Goal: Task Accomplishment & Management: Manage account settings

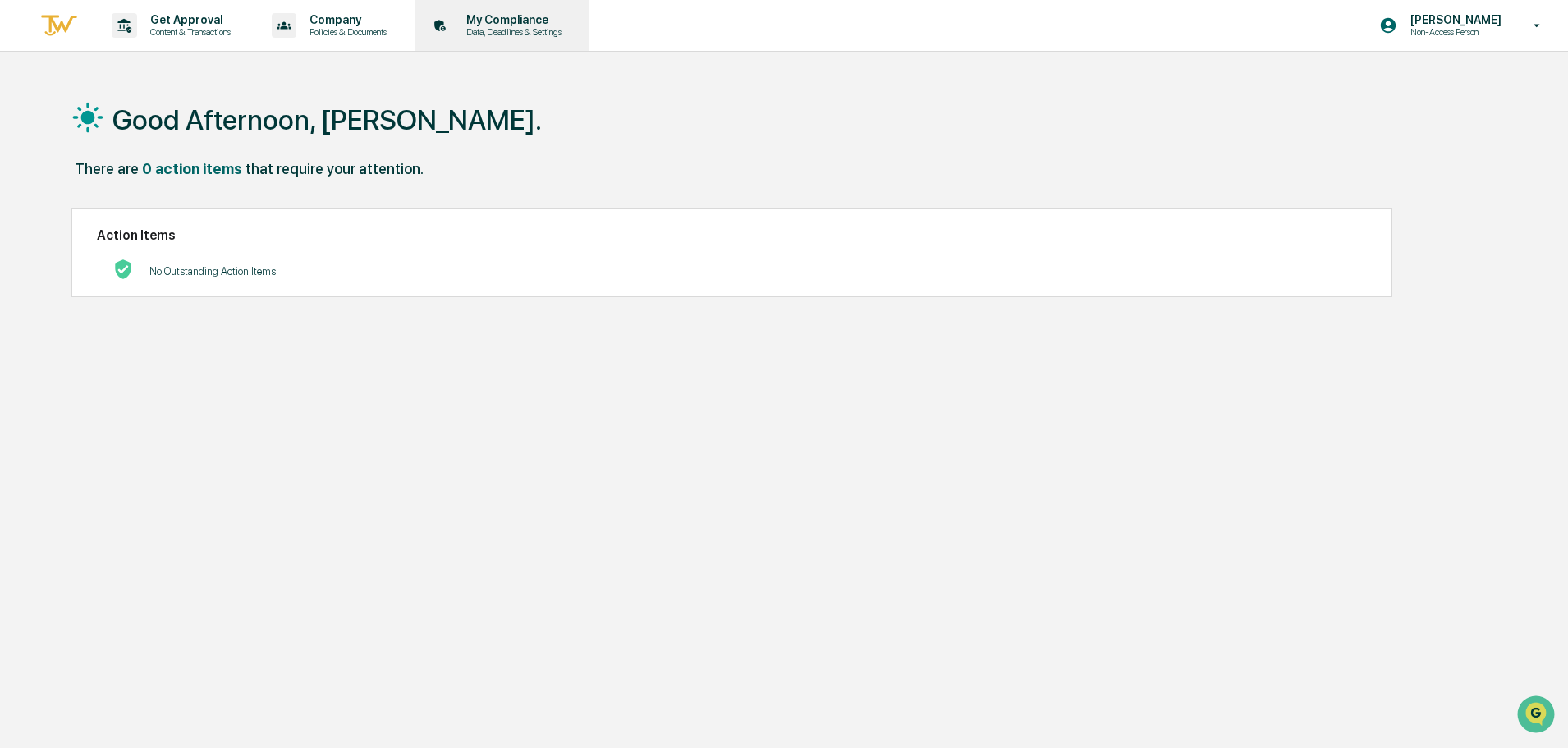
click at [491, 21] on p "My Compliance" at bounding box center [511, 19] width 116 height 13
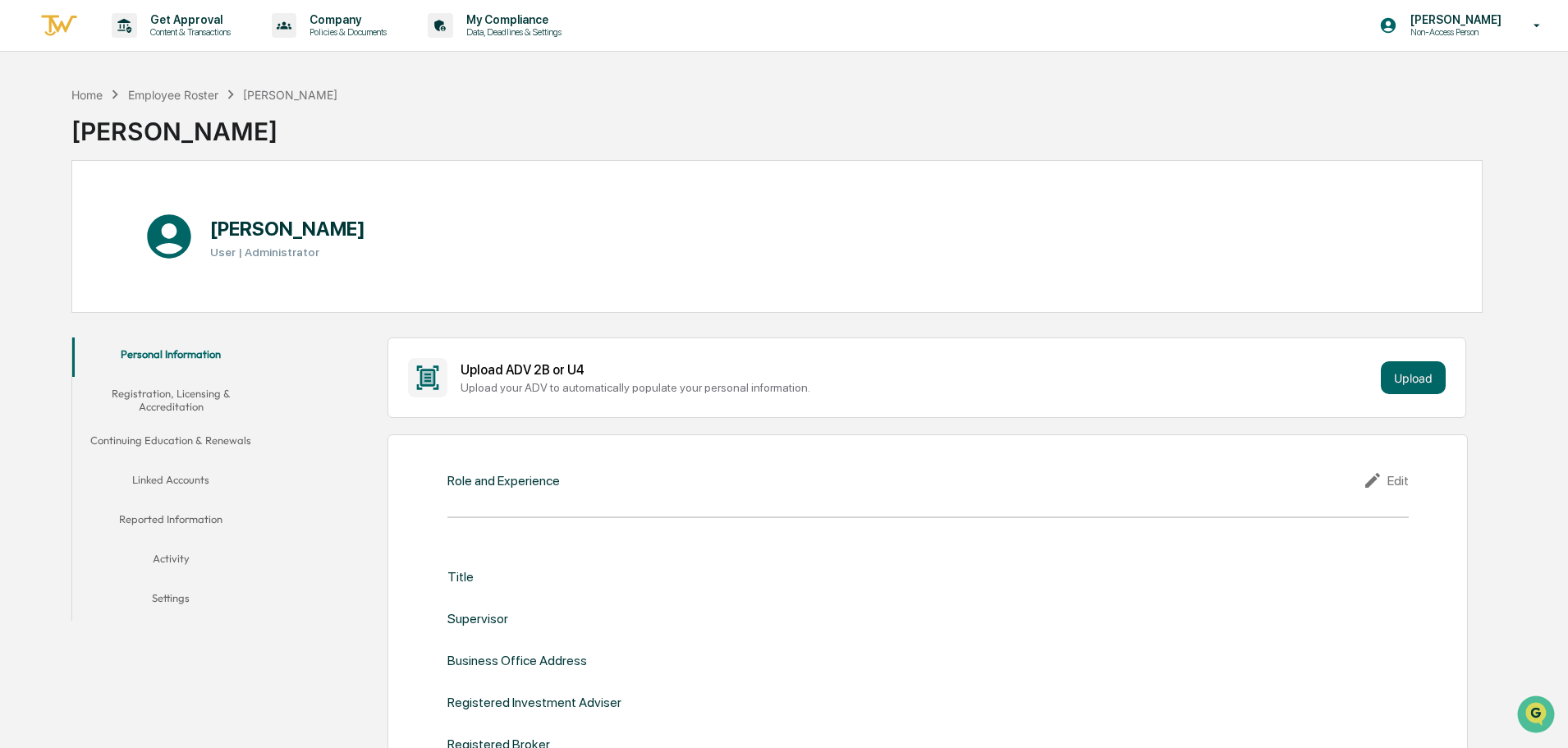
click at [194, 475] on button "Linked Accounts" at bounding box center [171, 482] width 197 height 40
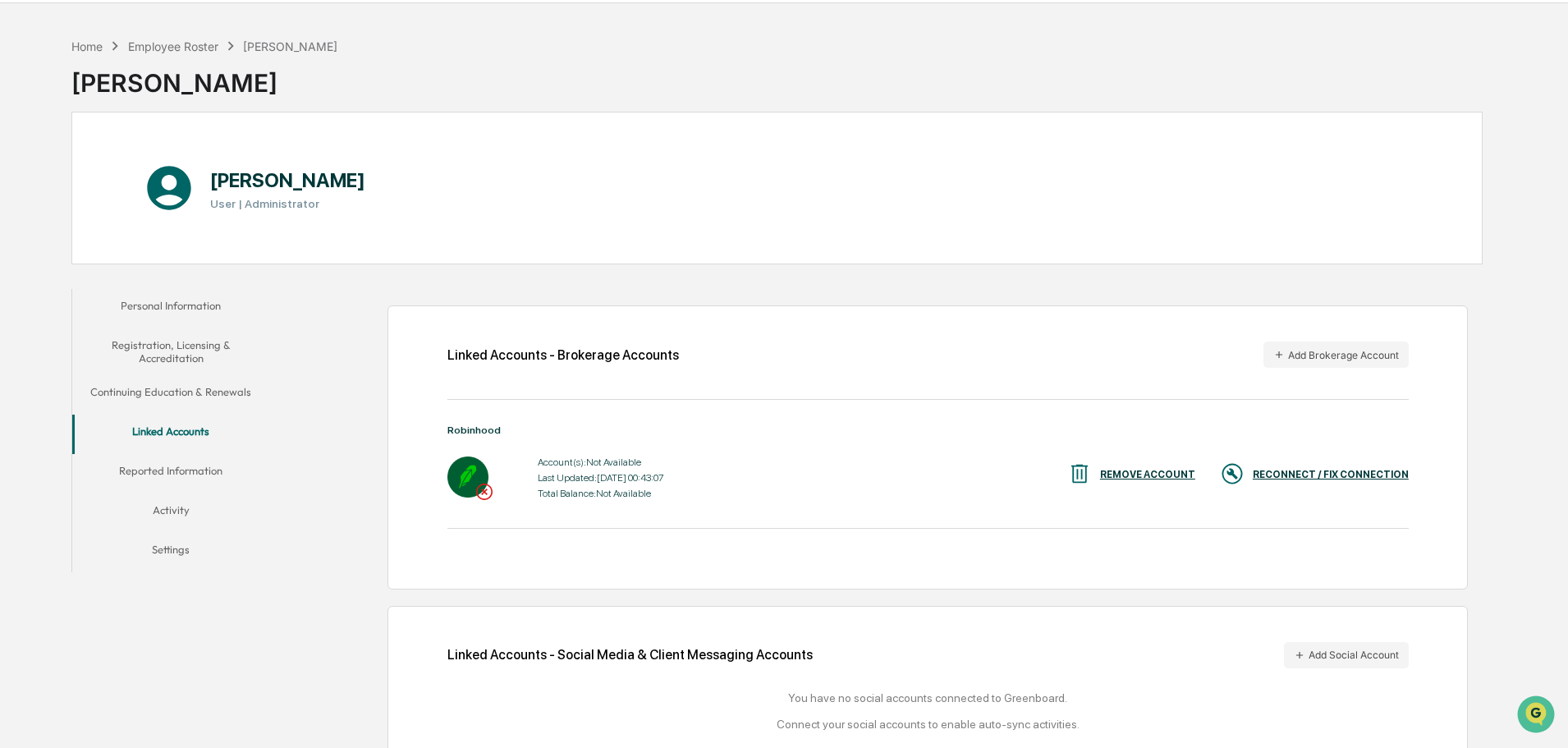
scroll to position [92, 0]
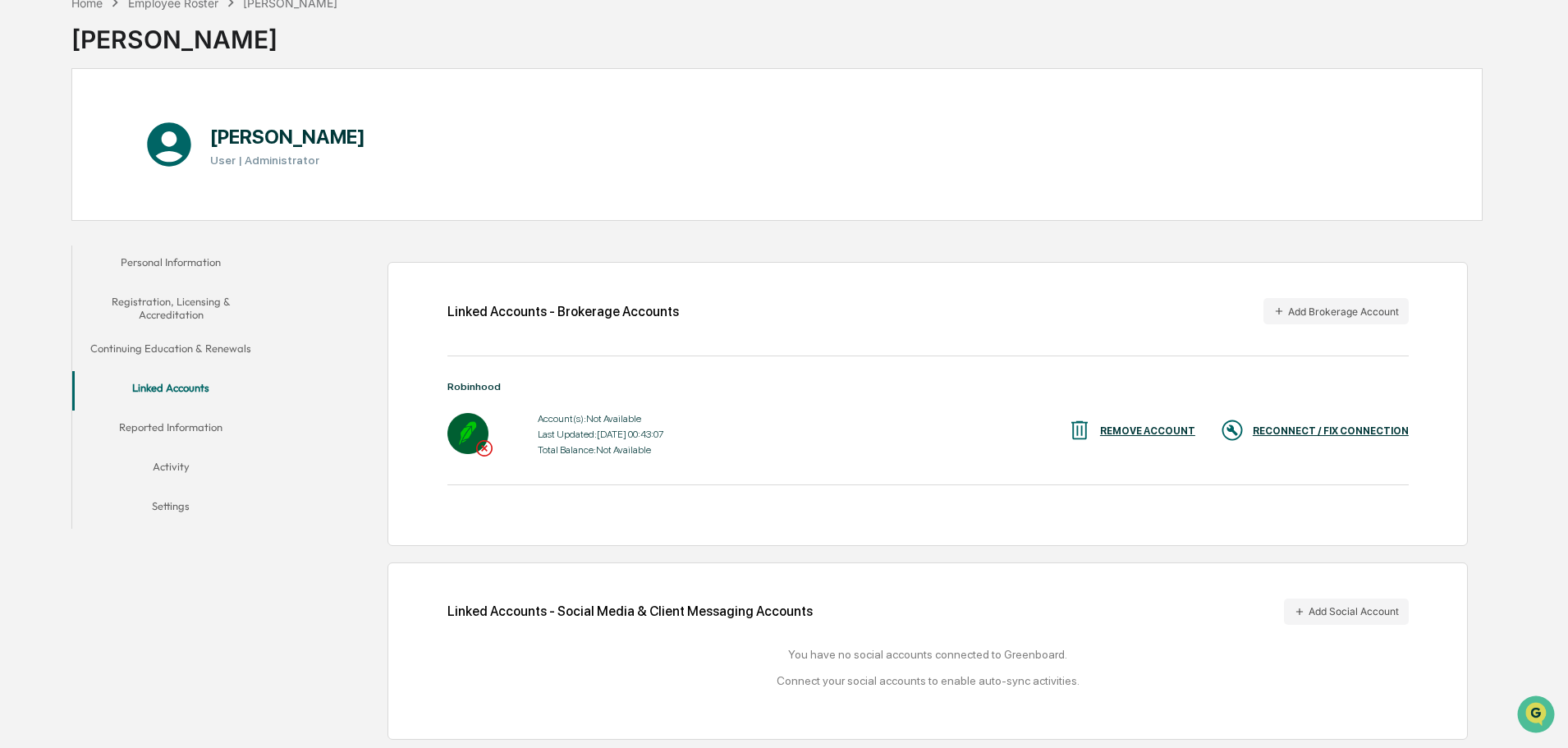
click at [748, 379] on div "Linked Accounts - Brokerage Accounts Add Brokerage Account Robinhood Account(s)…" at bounding box center [927, 404] width 1080 height 284
click at [1281, 434] on div "RECONNECT / FIX CONNECTION" at bounding box center [1330, 431] width 156 height 11
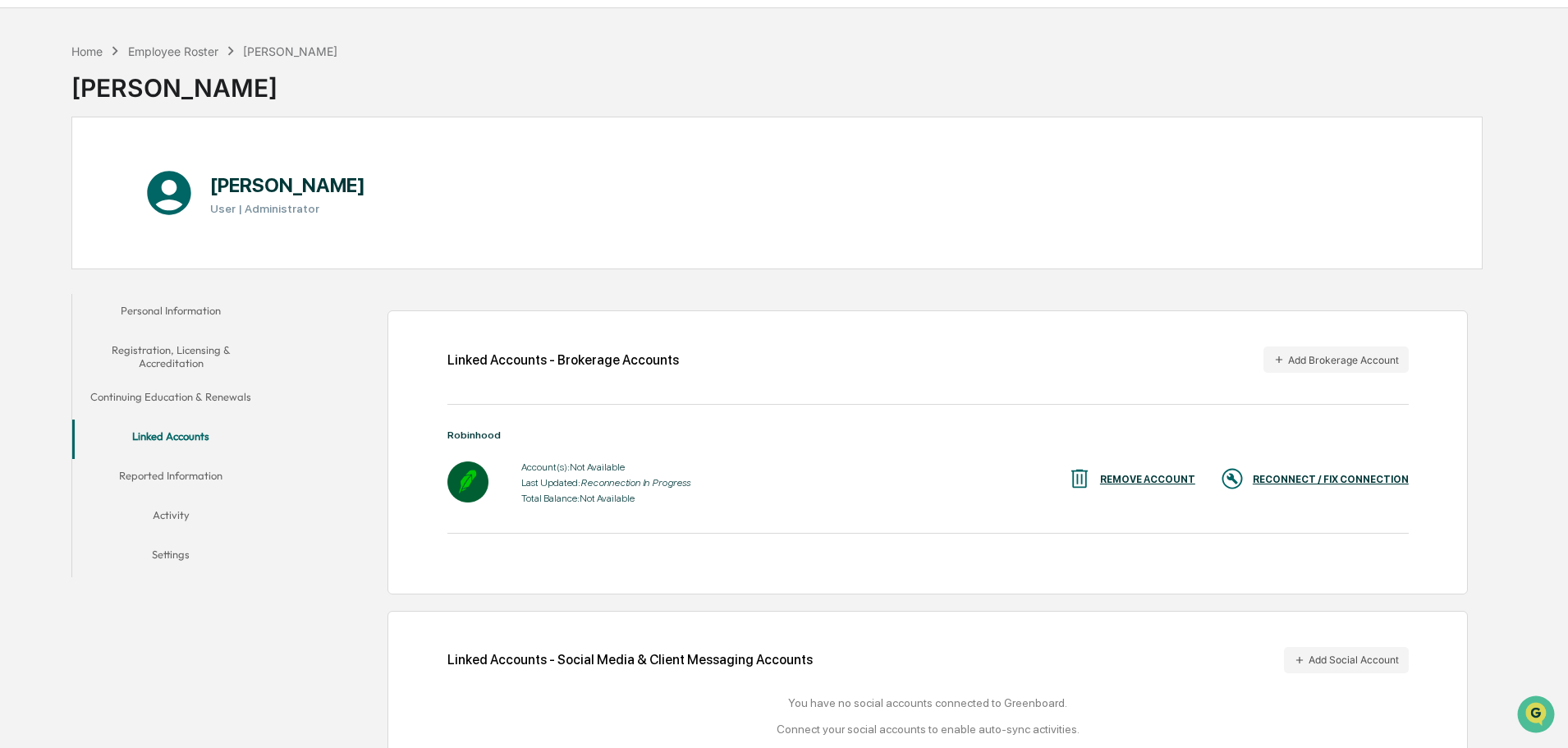
scroll to position [0, 0]
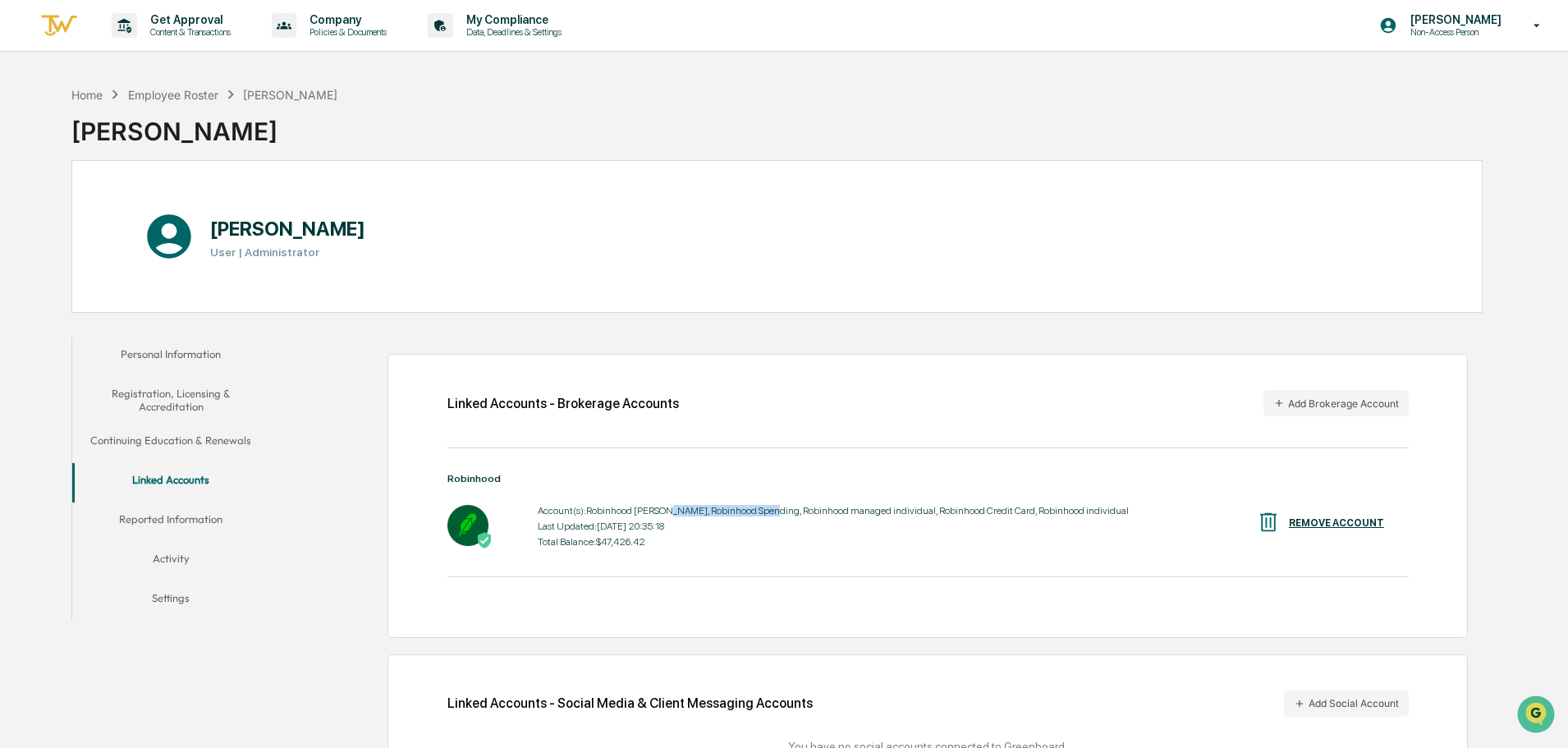
drag, startPoint x: 668, startPoint y: 511, endPoint x: 819, endPoint y: 504, distance: 151.2
click at [784, 512] on div "Account(s): Robinhood Roth IRA, Robinhood Spending, Robinhood managed individua…" at bounding box center [832, 511] width 591 height 11
click at [827, 503] on div "Account(s): Robinhood Roth IRA, Robinhood Spending, Robinhood managed individua…" at bounding box center [832, 526] width 591 height 51
